Goal: Task Accomplishment & Management: Manage account settings

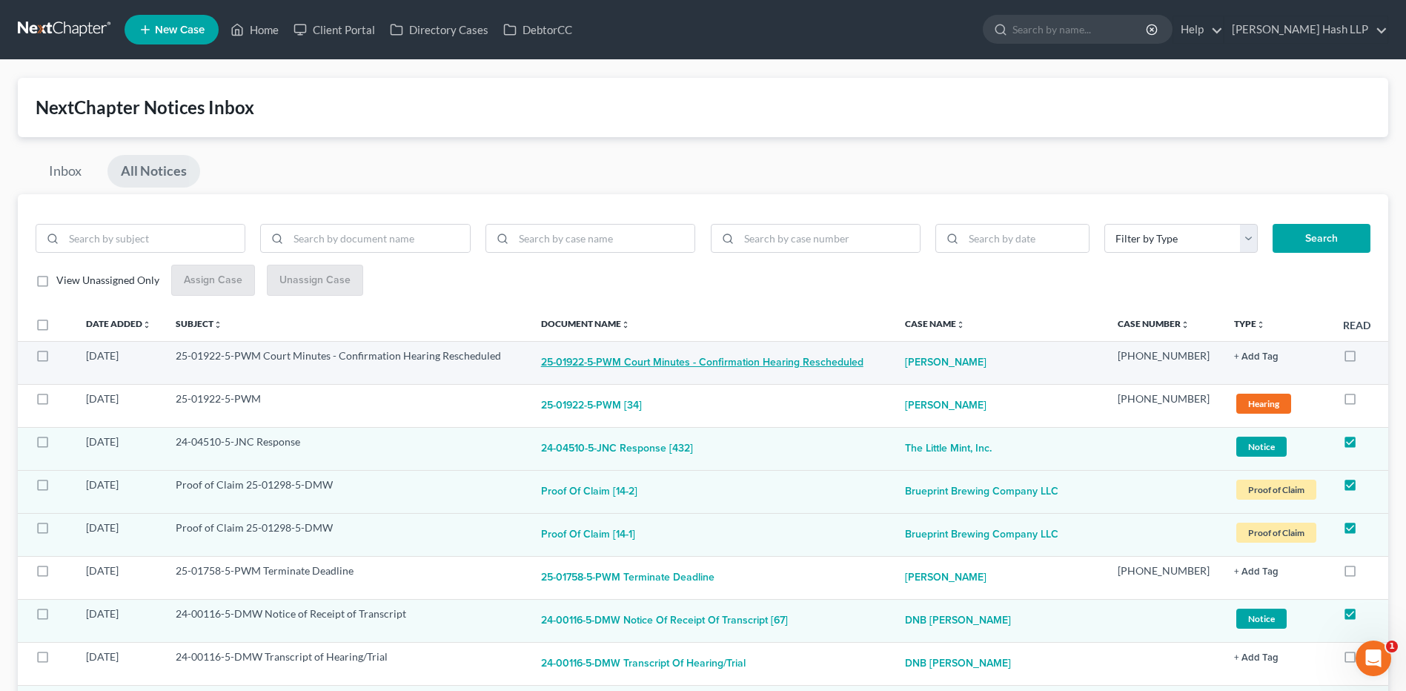
click at [657, 366] on button "25-01922-5-PWM Court Minutes - Confirmation Hearing Rescheduled" at bounding box center [702, 363] width 322 height 30
checkbox input "true"
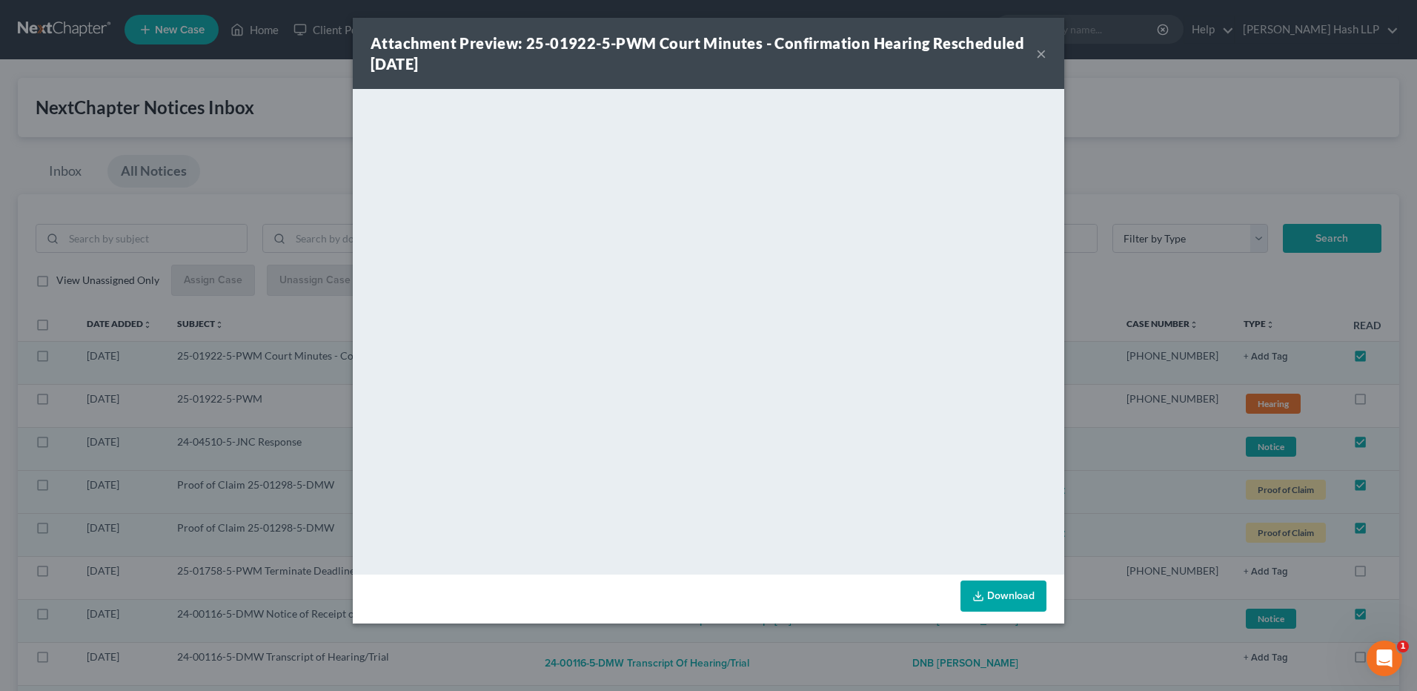
click at [1044, 50] on button "×" at bounding box center [1041, 53] width 10 height 18
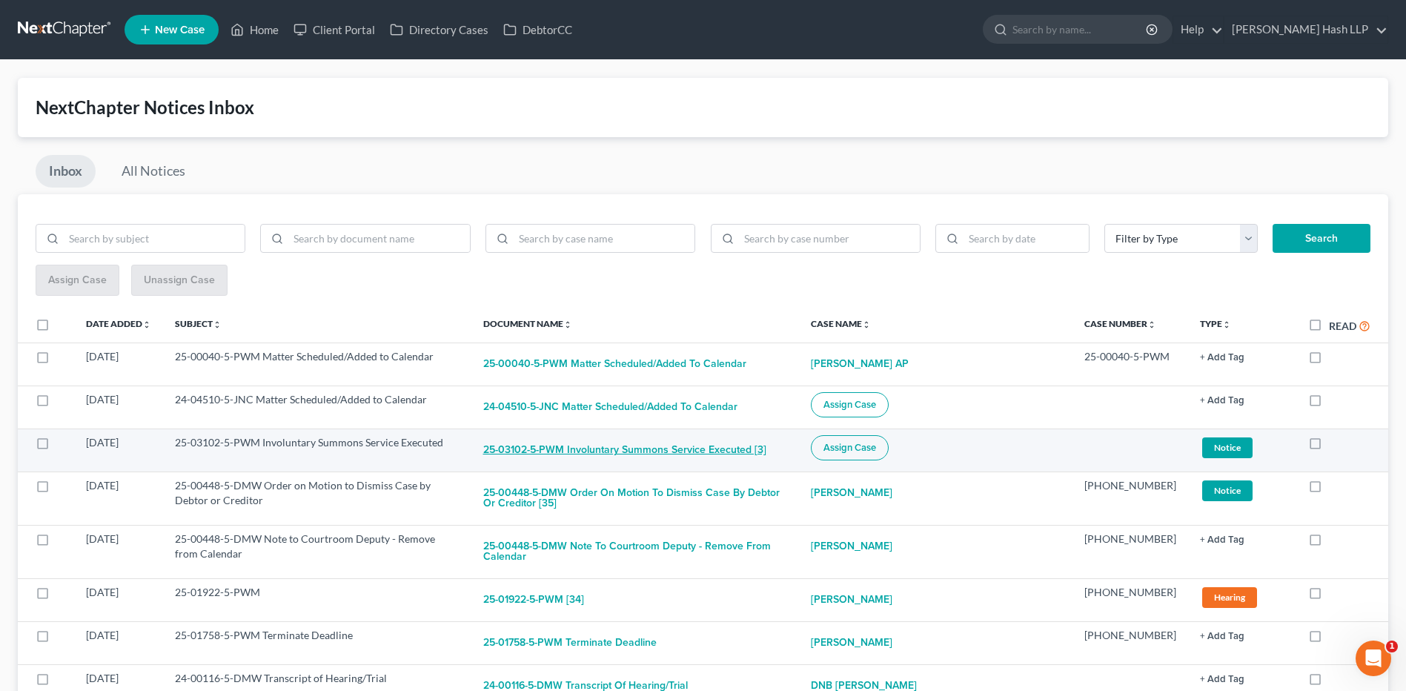
click at [552, 450] on button "25-03102-5-PWM Involuntary Summons Service Executed [3]" at bounding box center [624, 450] width 283 height 30
checkbox input "true"
